Goal: Task Accomplishment & Management: Use online tool/utility

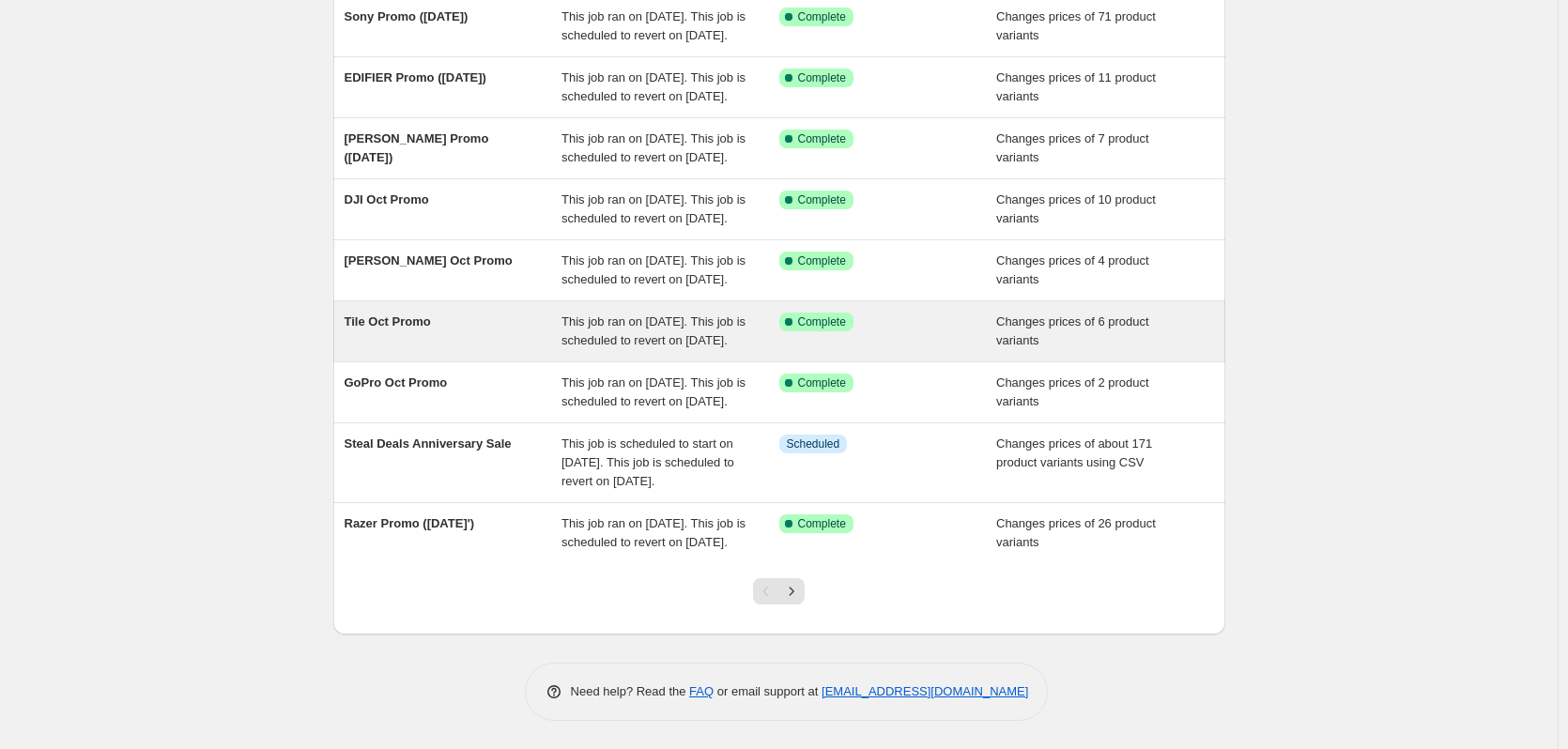
scroll to position [375, 0]
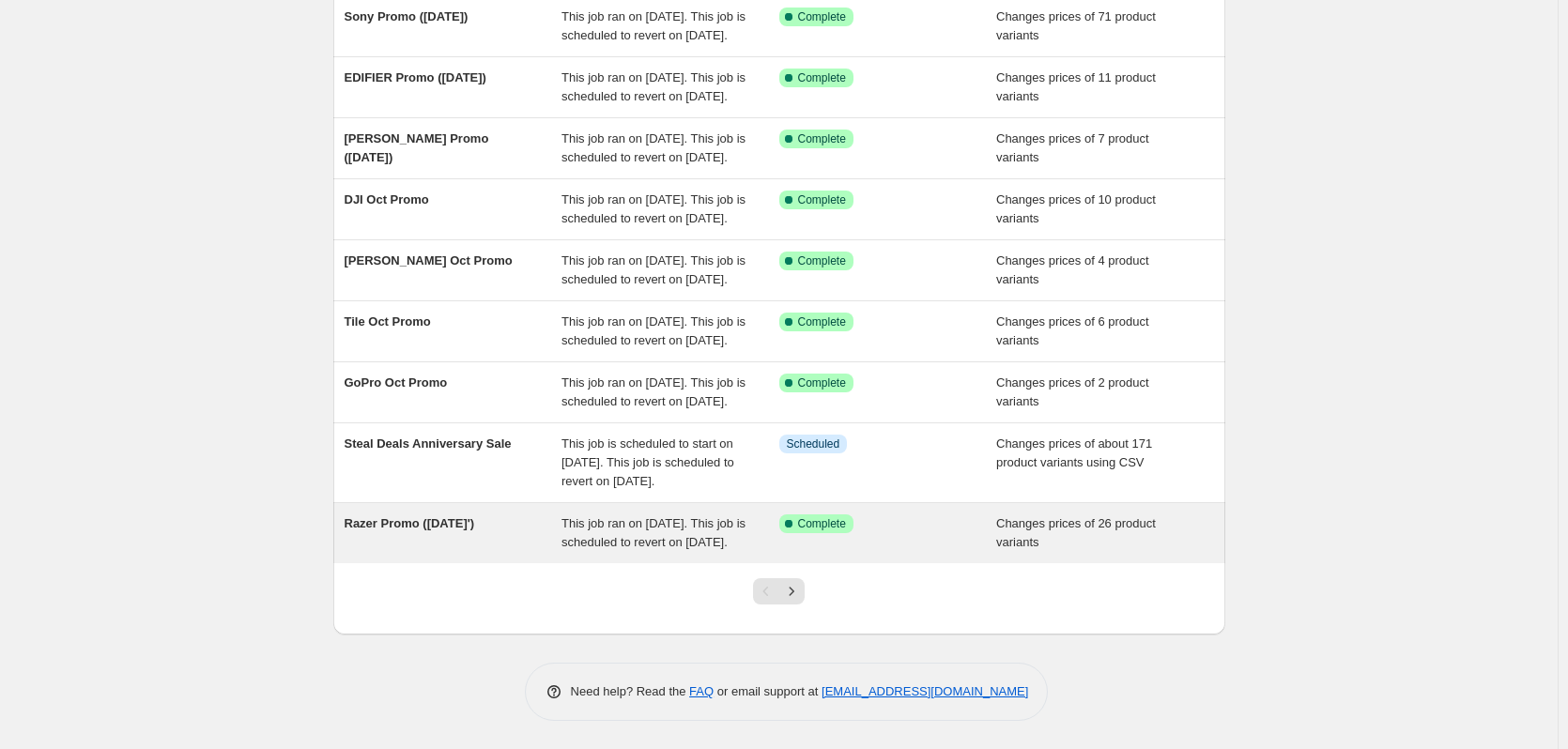
click at [414, 531] on span "Razer Promo ([DATE]')" at bounding box center [409, 523] width 131 height 14
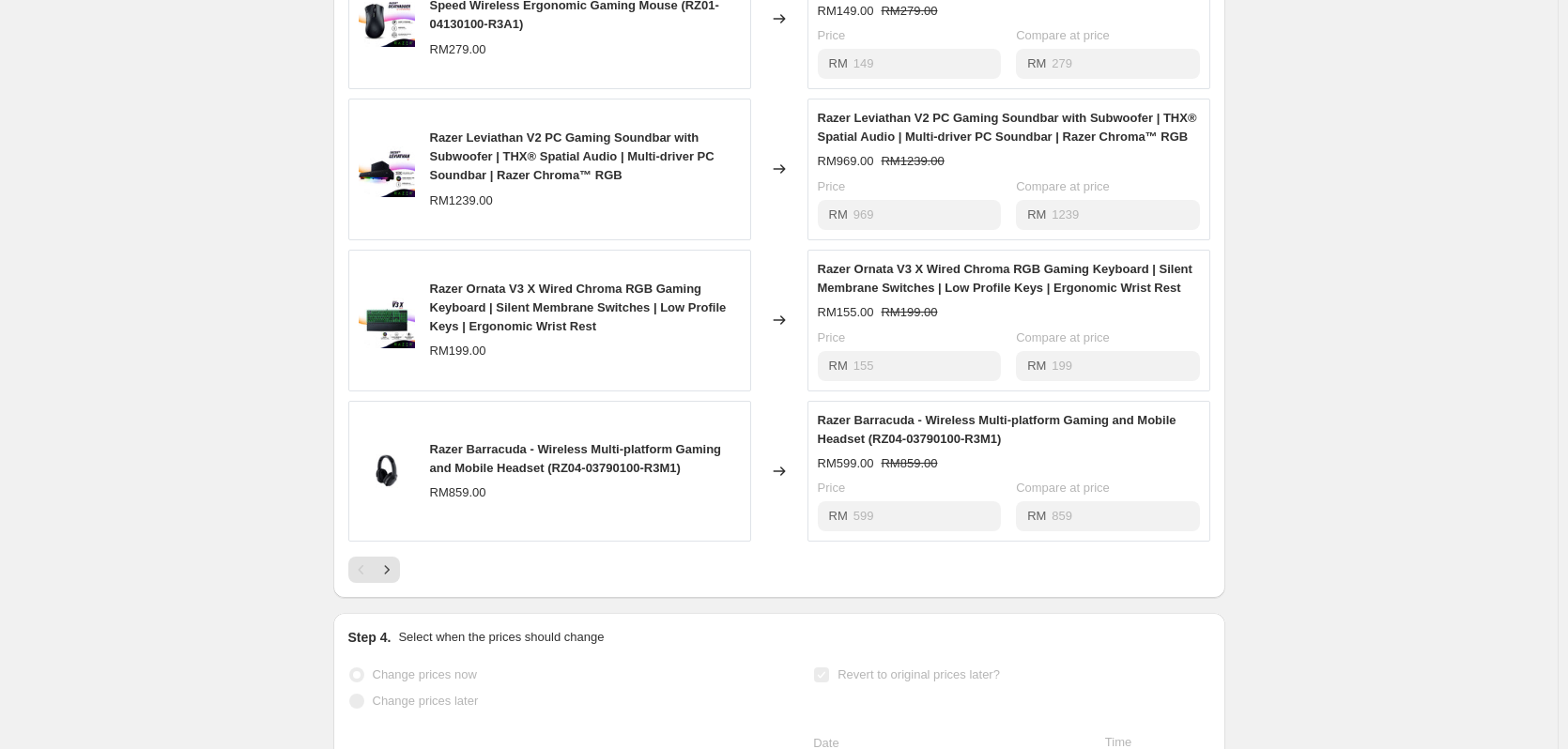
scroll to position [1221, 0]
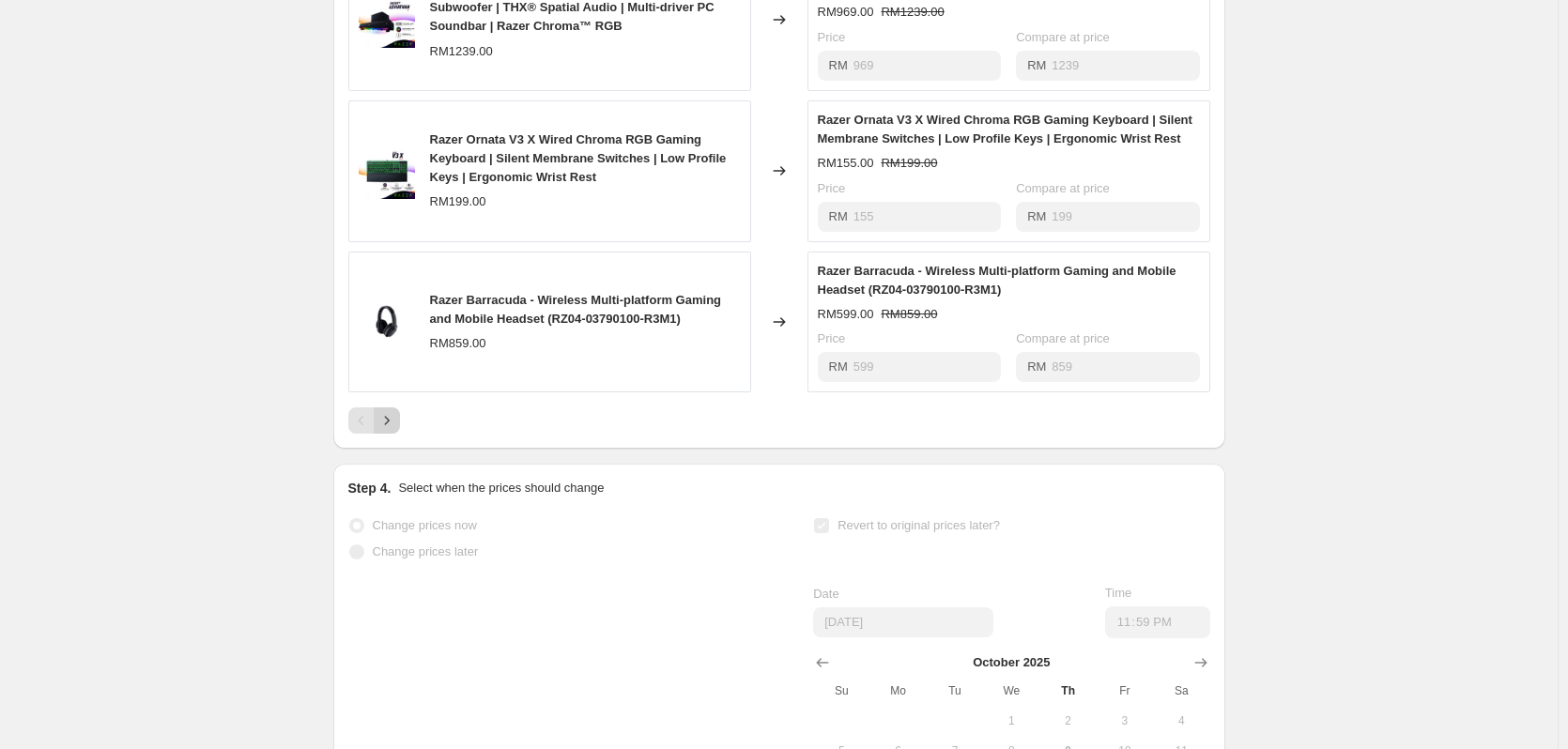
click at [386, 434] on button "Next" at bounding box center [387, 421] width 26 height 26
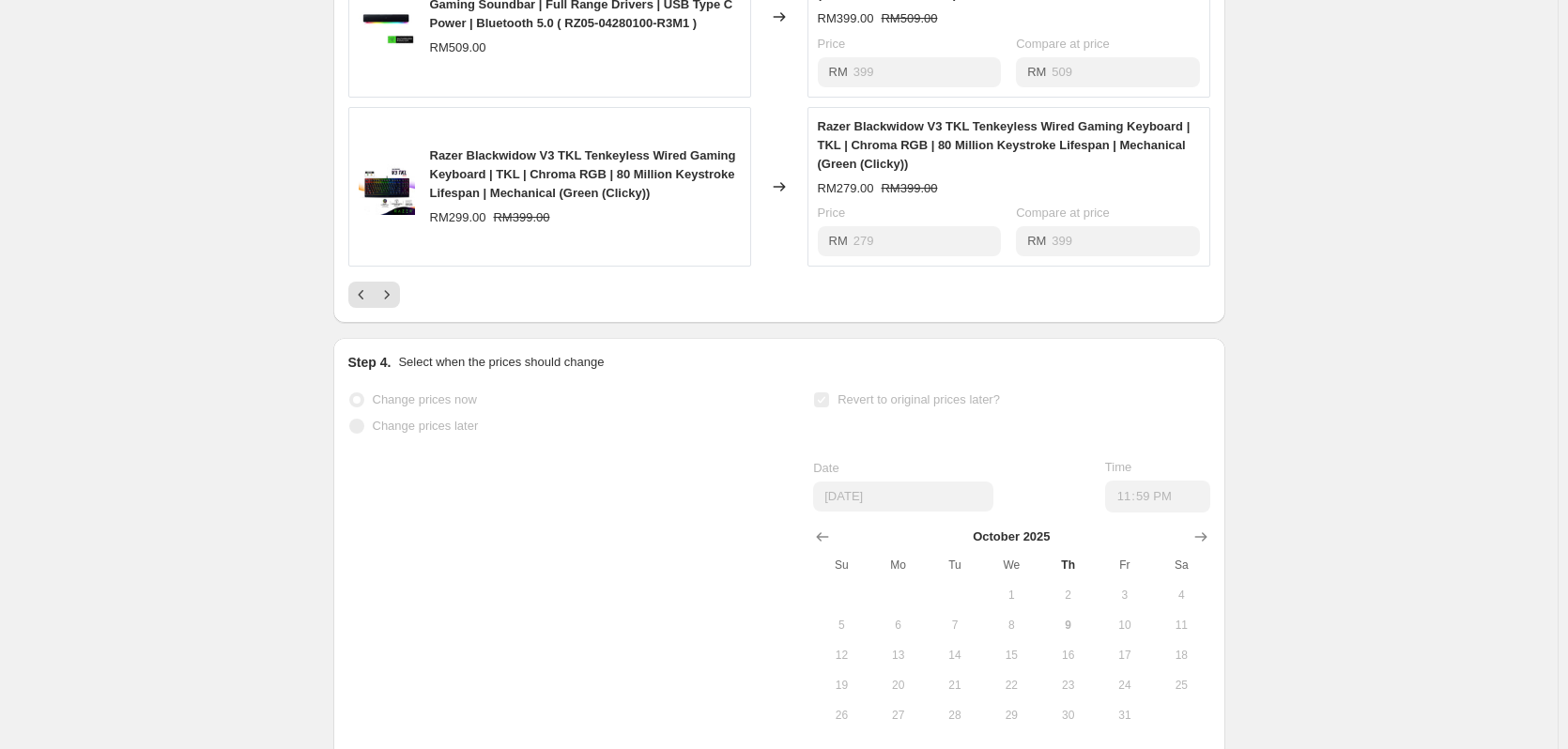
scroll to position [1408, 0]
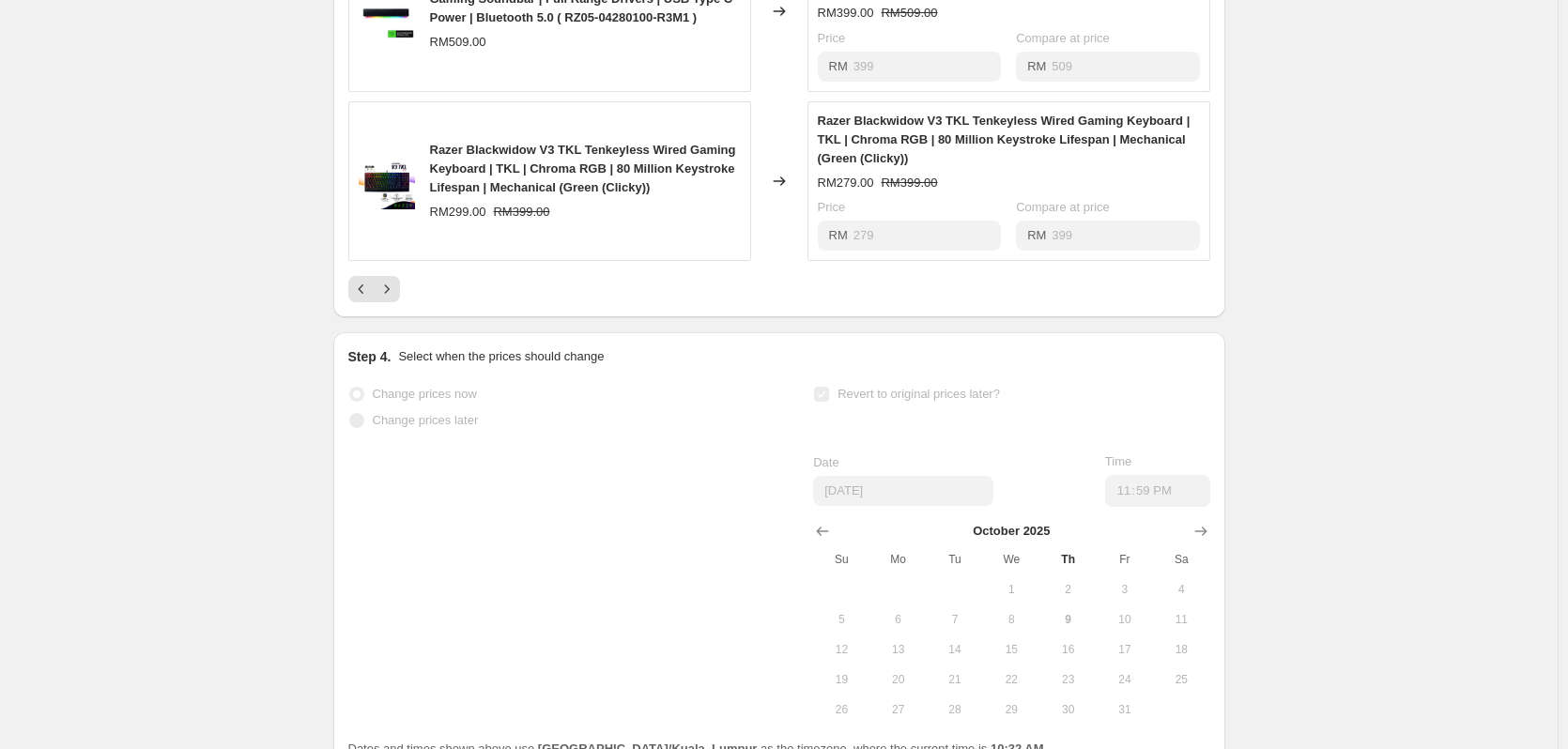
click at [400, 303] on button "Next" at bounding box center [387, 289] width 26 height 26
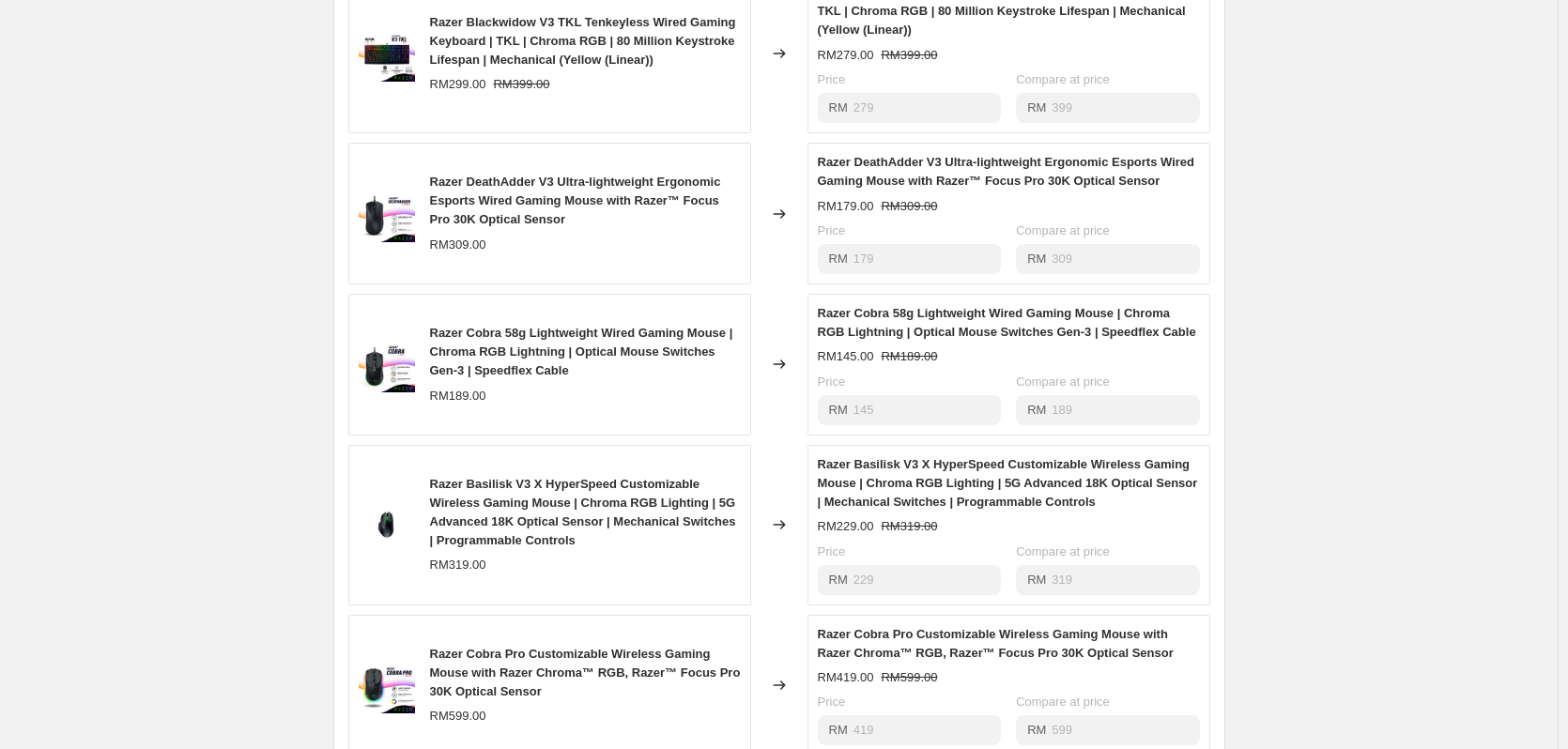
scroll to position [1127, 0]
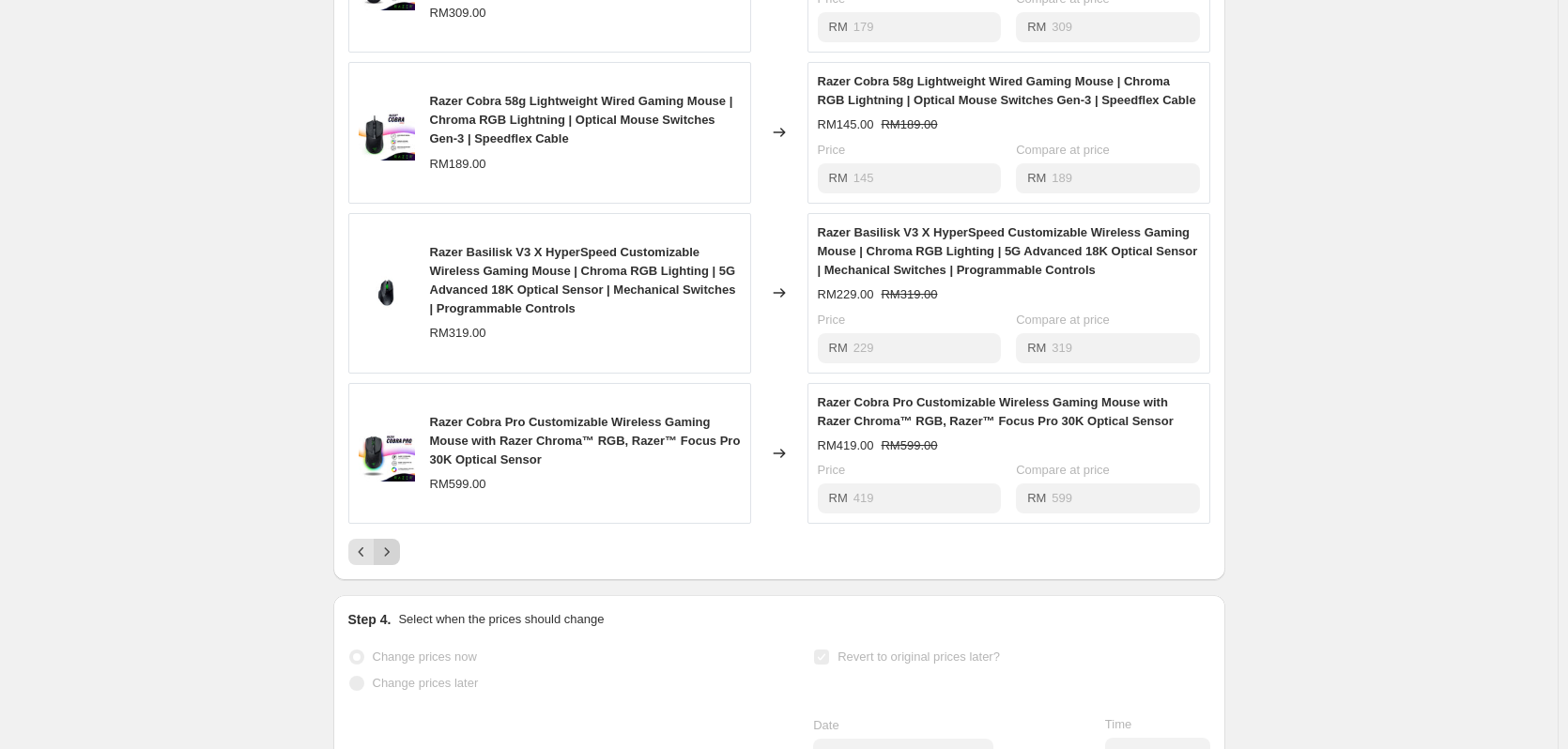
click at [391, 562] on icon "Next" at bounding box center [387, 552] width 19 height 19
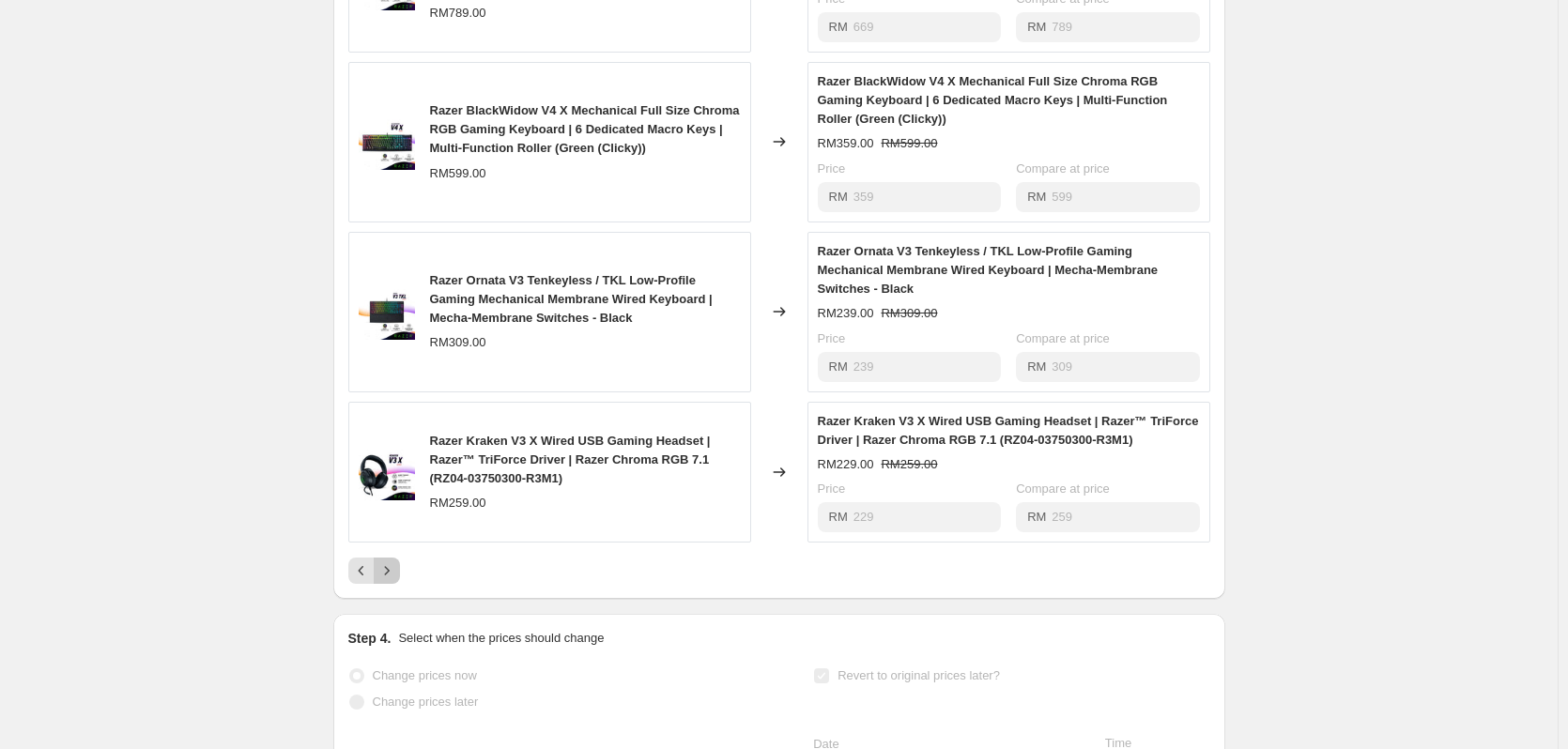
click at [389, 567] on icon "Next" at bounding box center [386, 571] width 5 height 9
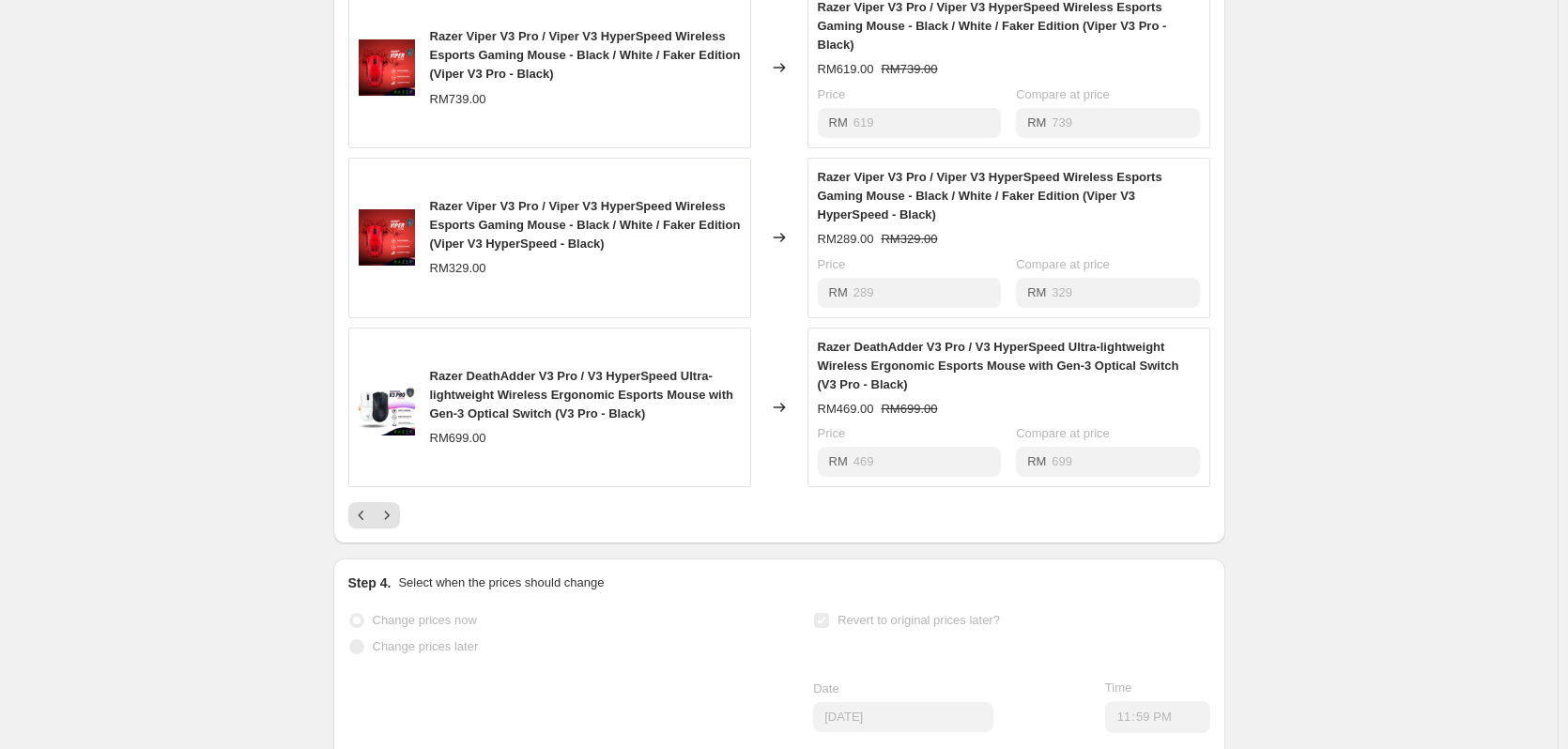
scroll to position [1221, 0]
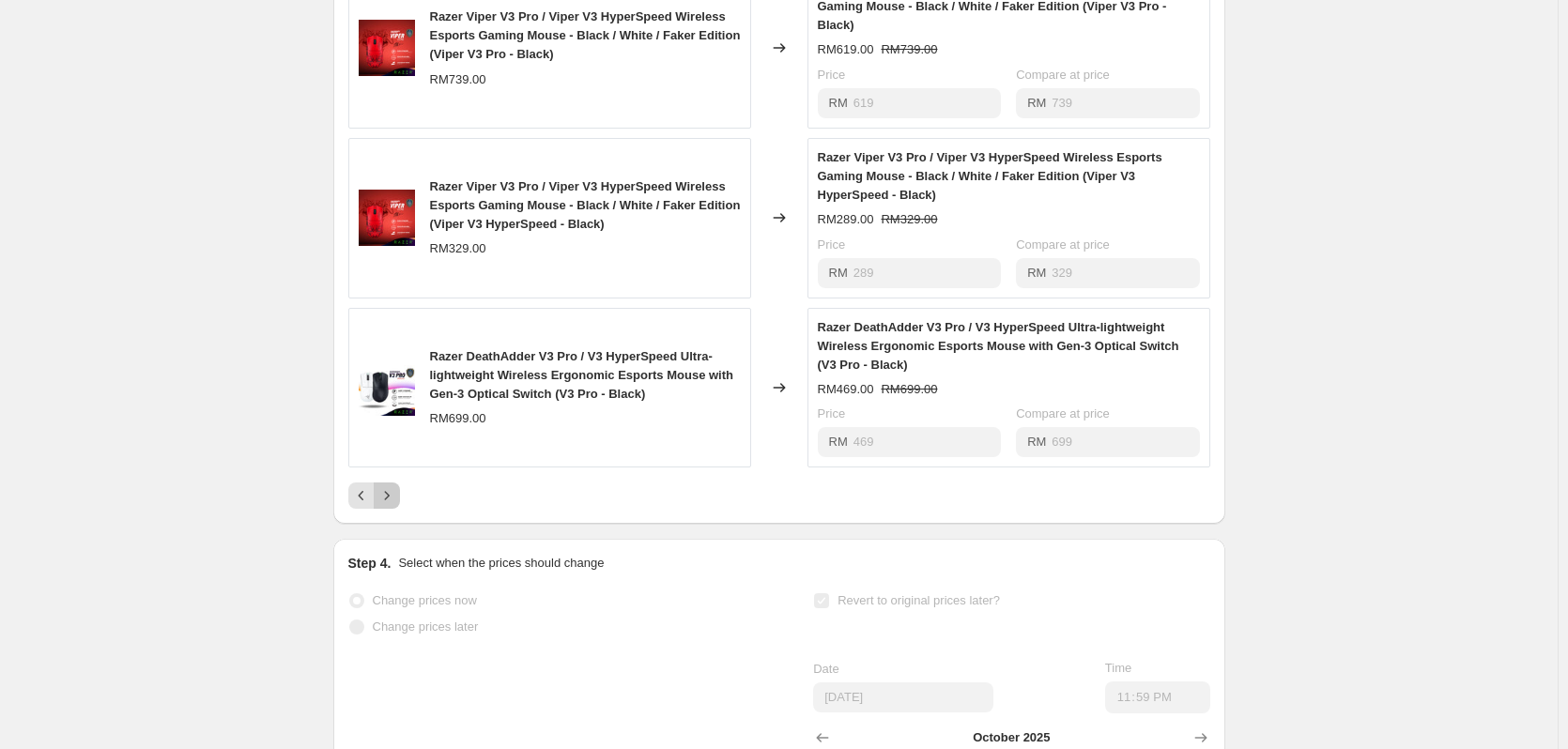
click at [396, 505] on icon "Next" at bounding box center [387, 496] width 19 height 19
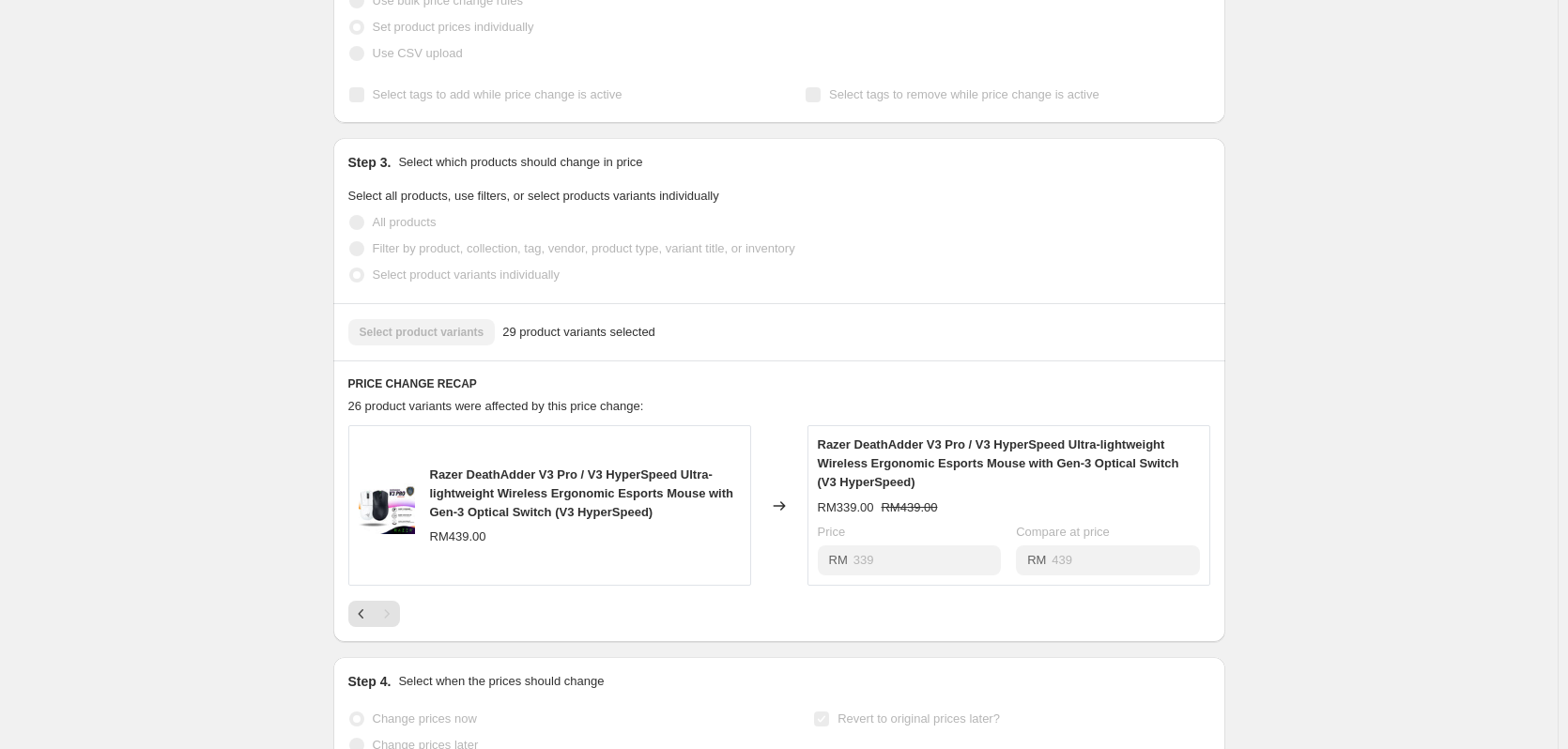
scroll to position [643, 0]
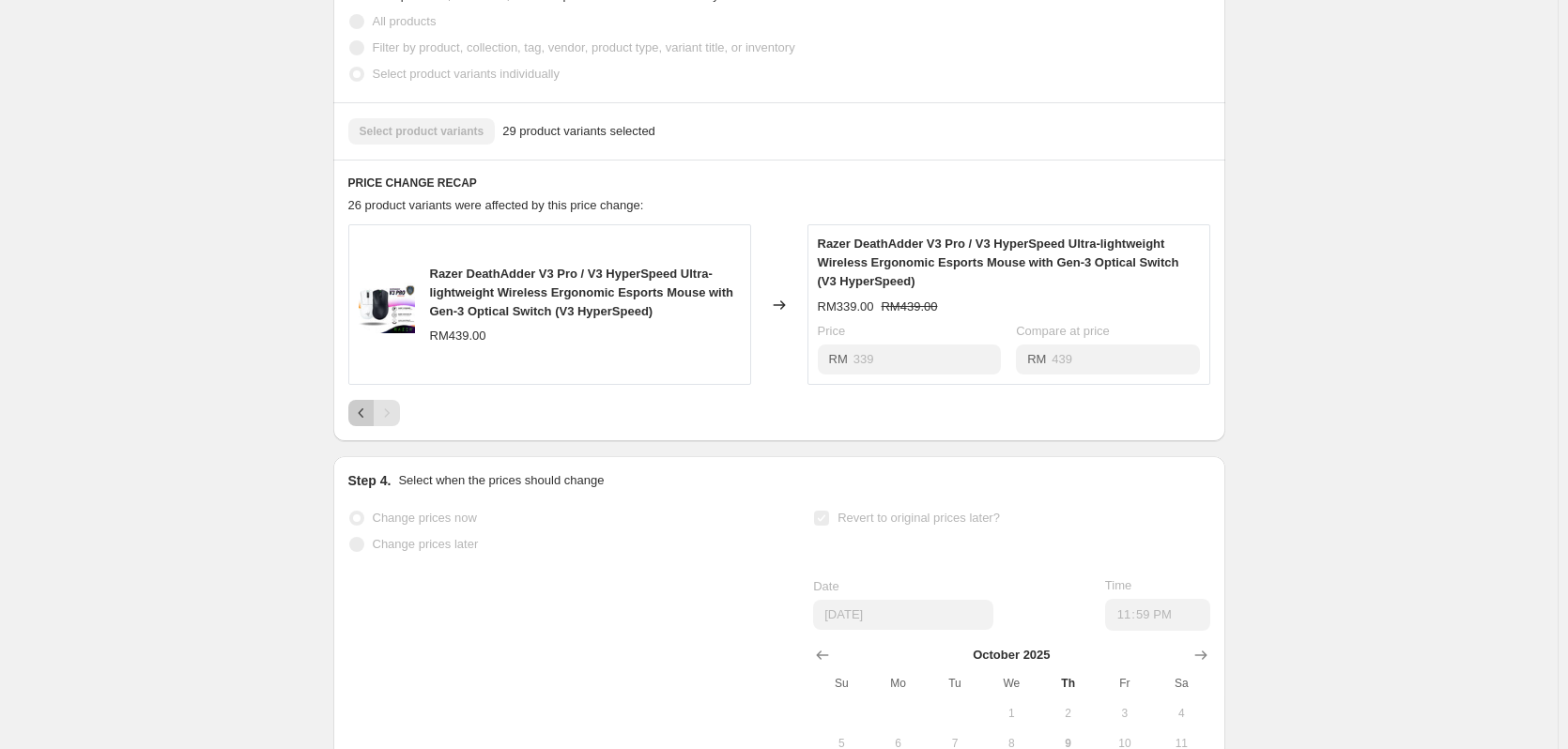
click at [366, 423] on icon "Previous" at bounding box center [361, 413] width 19 height 19
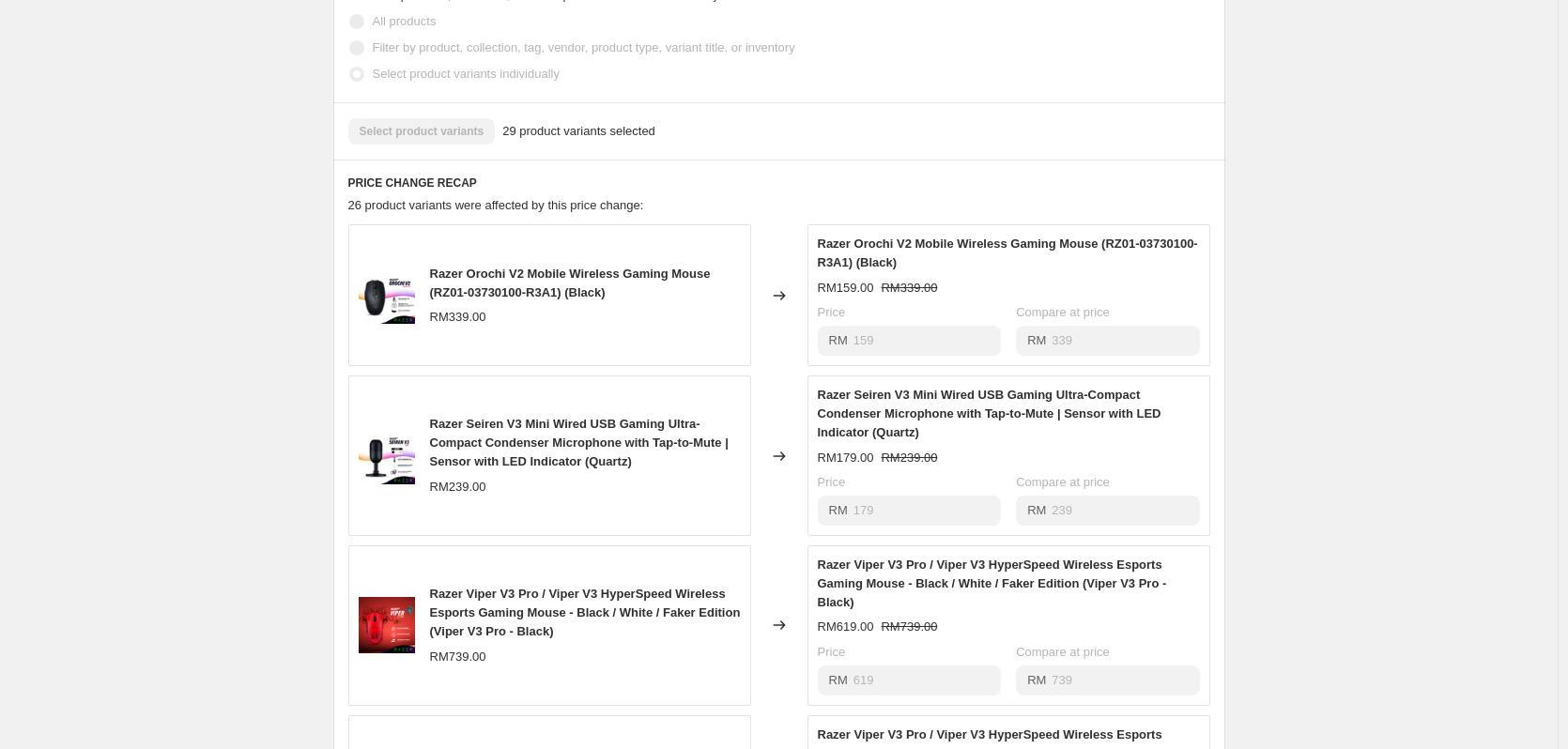
scroll to position [1113, 0]
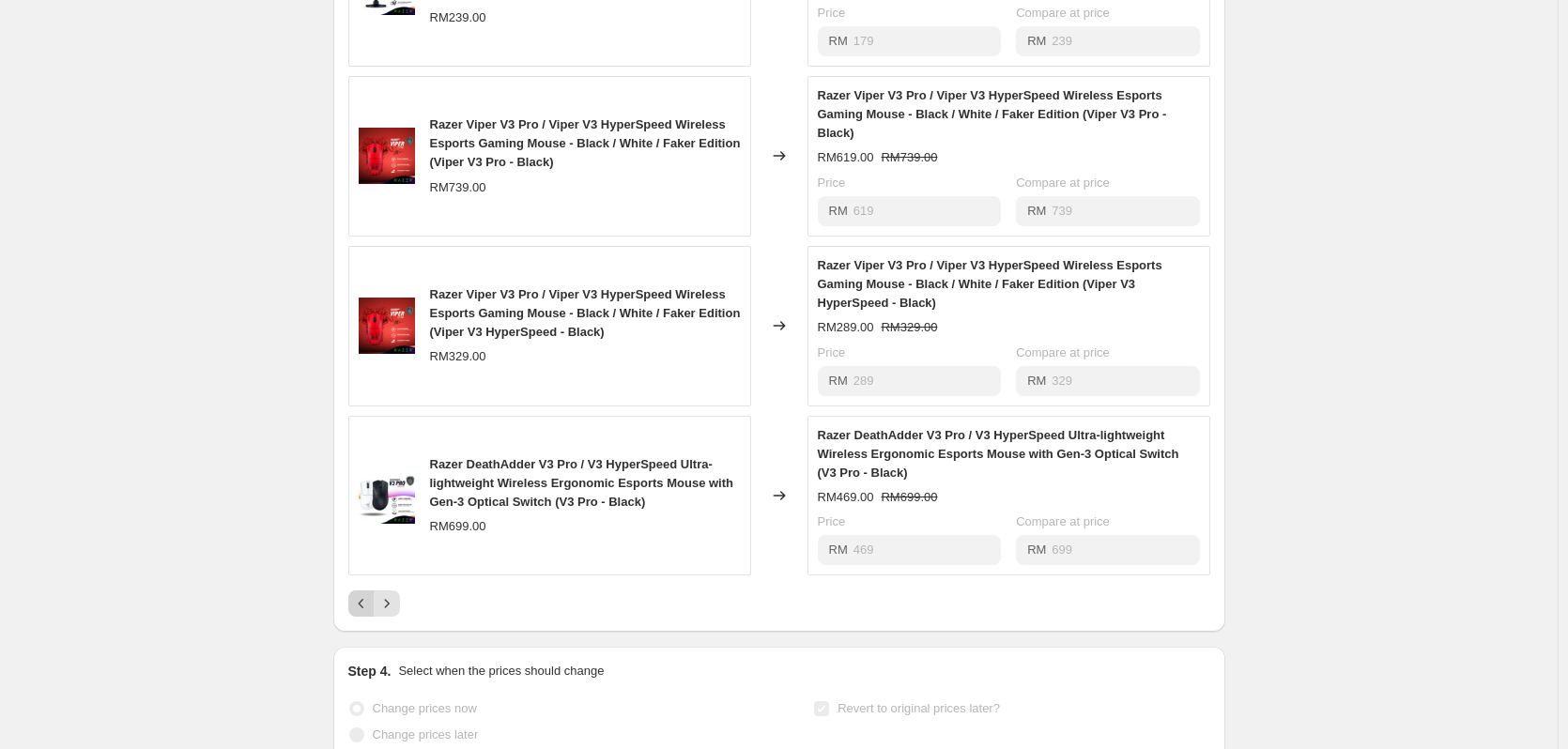
click at [360, 613] on icon "Previous" at bounding box center [361, 604] width 19 height 19
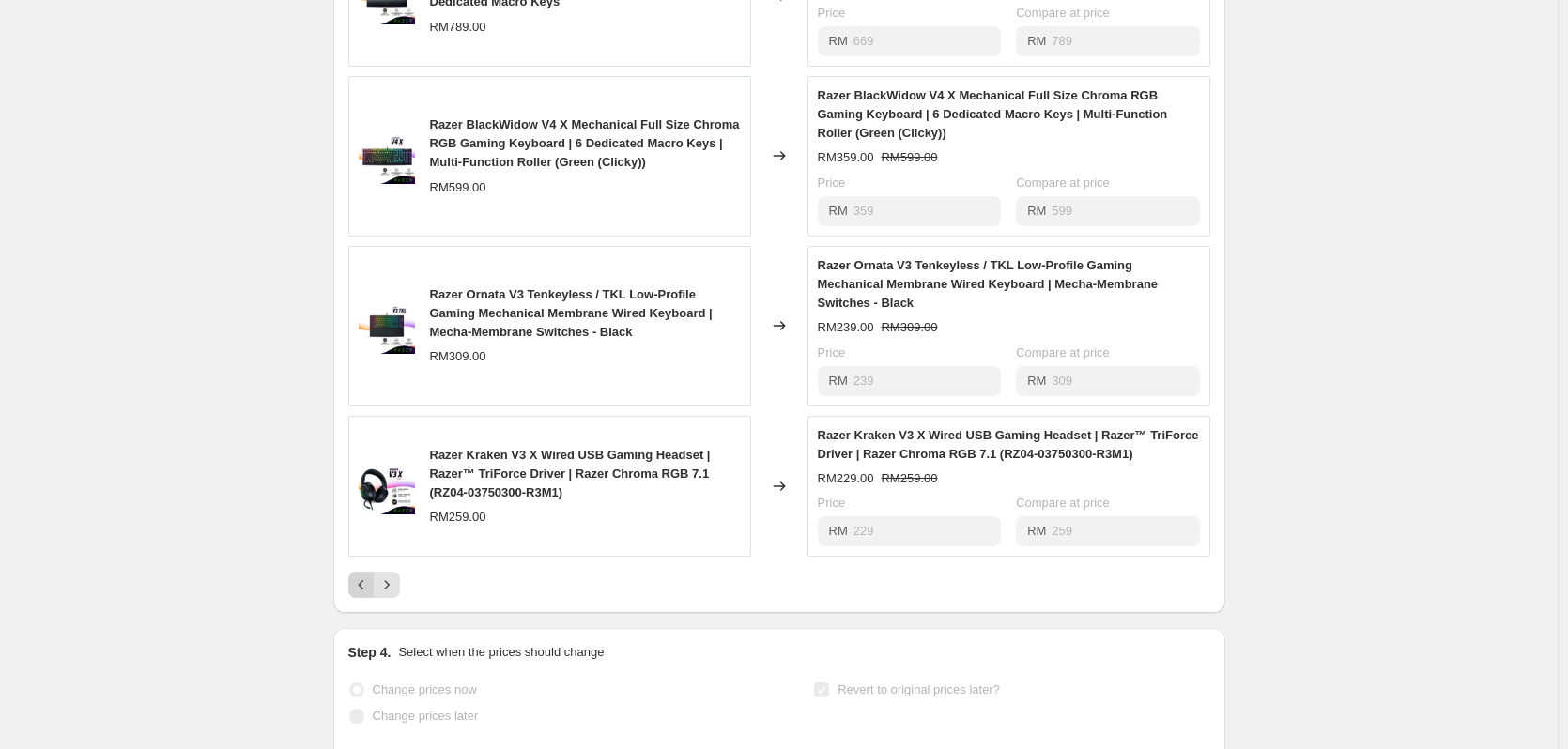
click at [367, 576] on icon "Previous" at bounding box center [361, 585] width 19 height 19
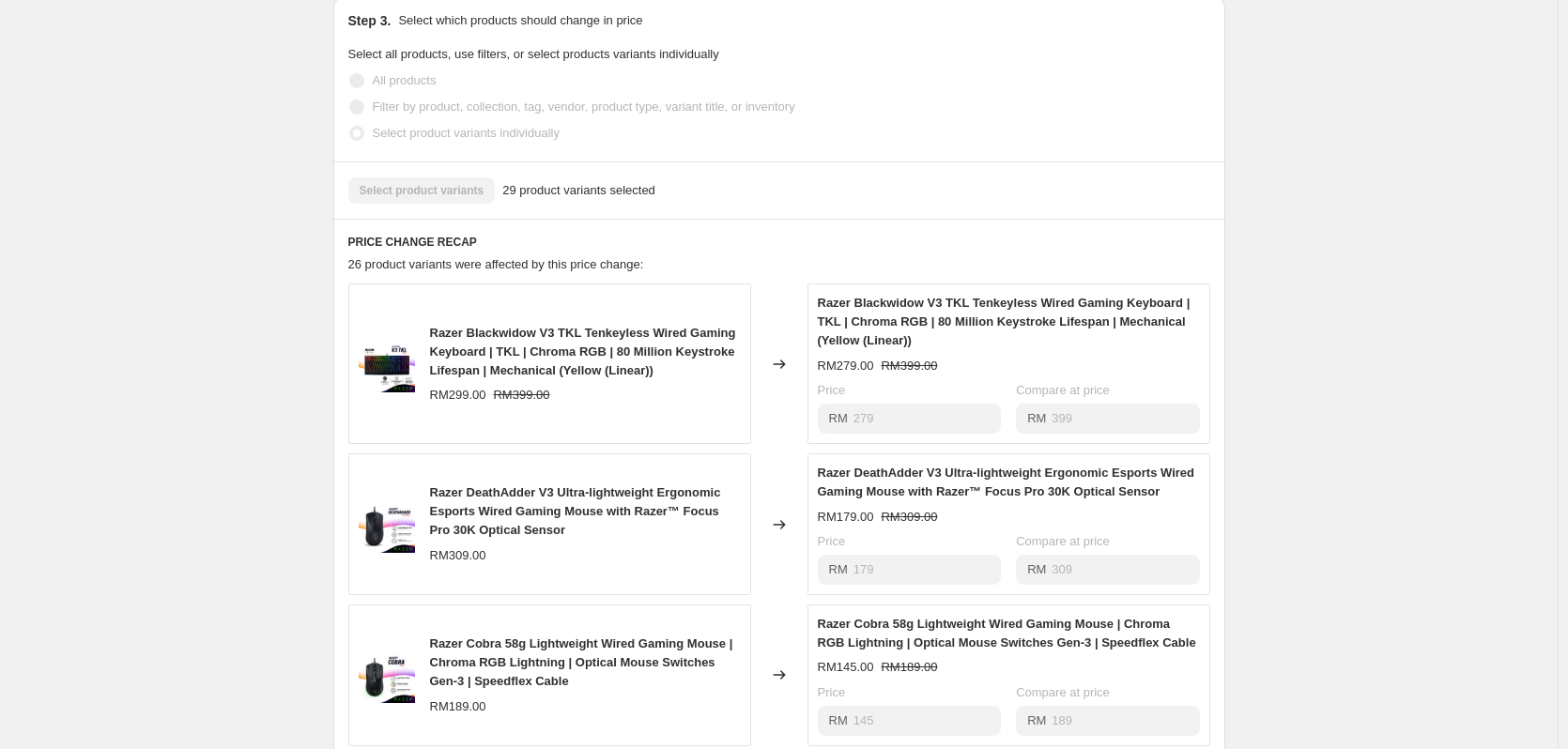
scroll to position [469, 0]
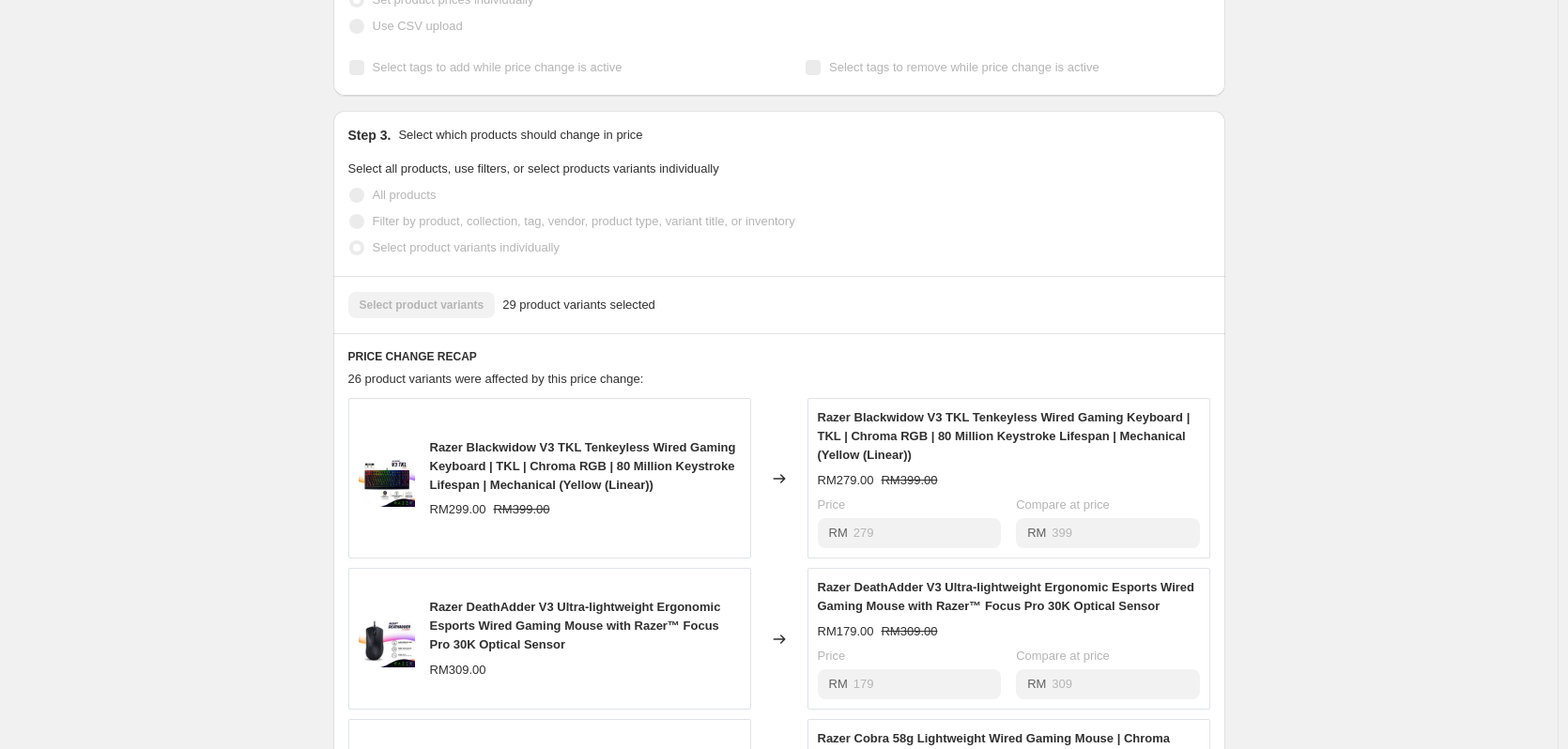
click at [432, 319] on div "Select product variants 29 product variants selected" at bounding box center [779, 305] width 862 height 26
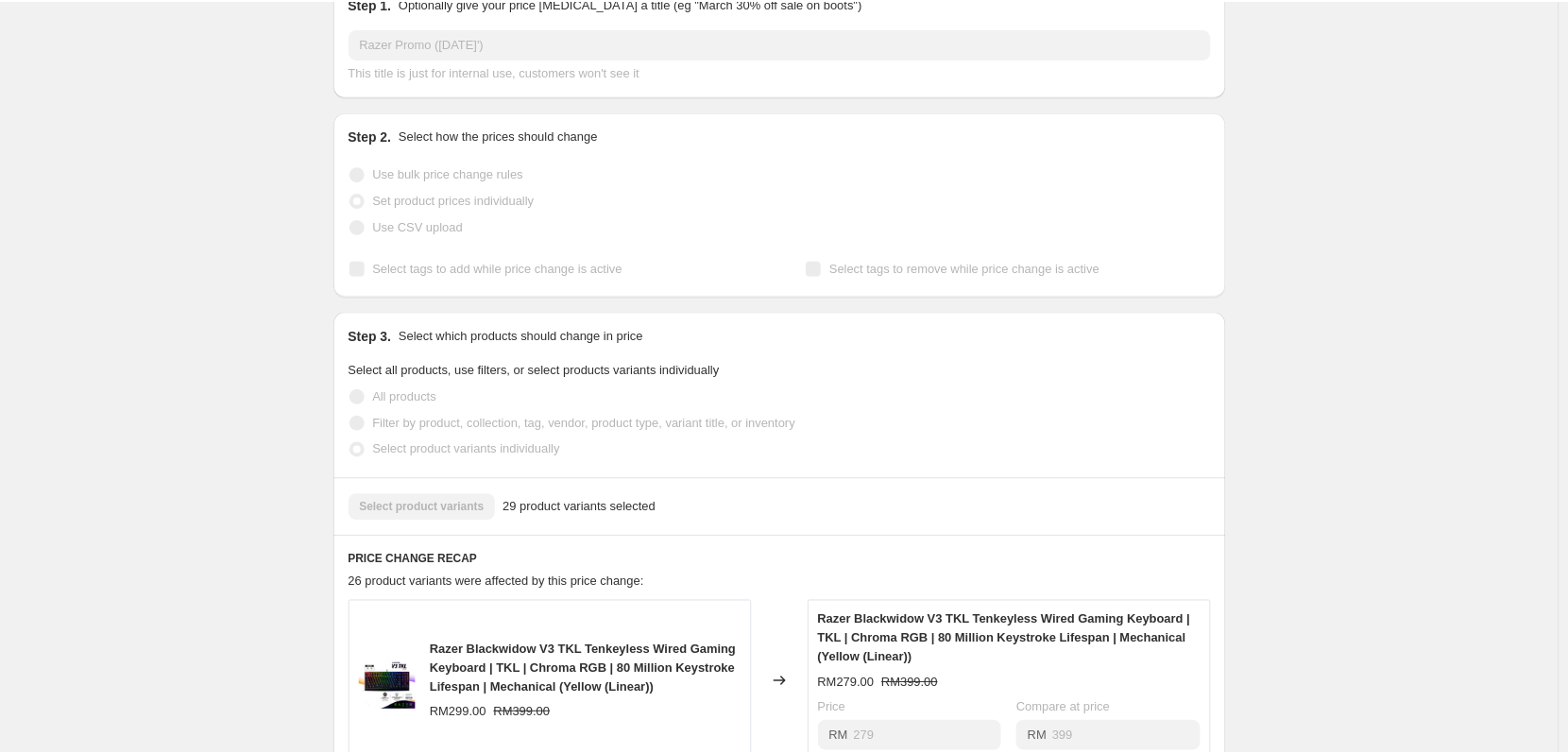
scroll to position [189, 0]
